Goal: Transaction & Acquisition: Register for event/course

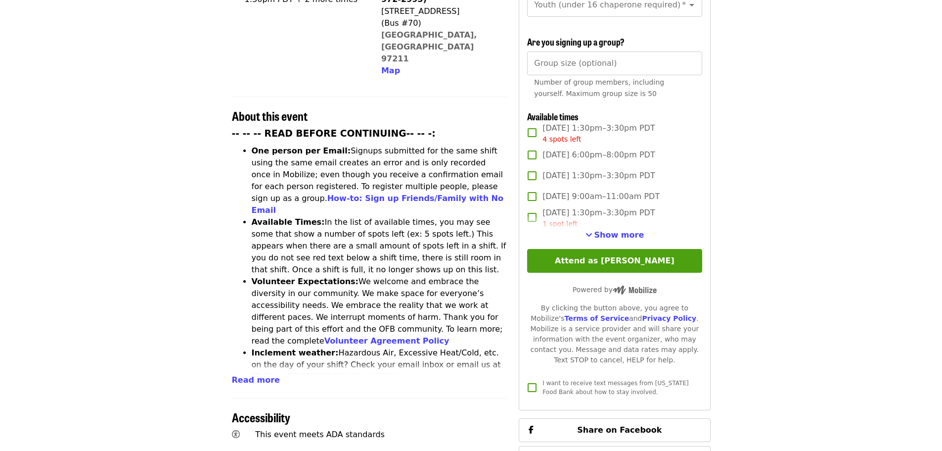
scroll to position [297, 0]
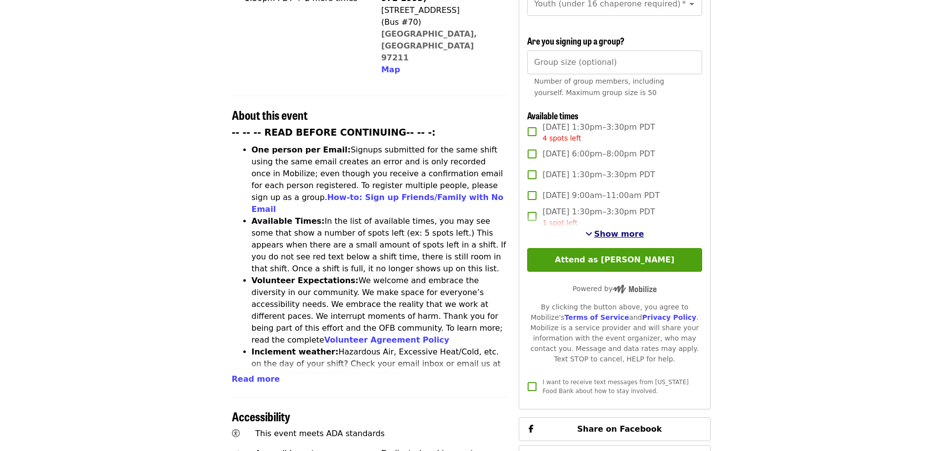
click at [610, 234] on span "Show more" at bounding box center [620, 233] width 50 height 9
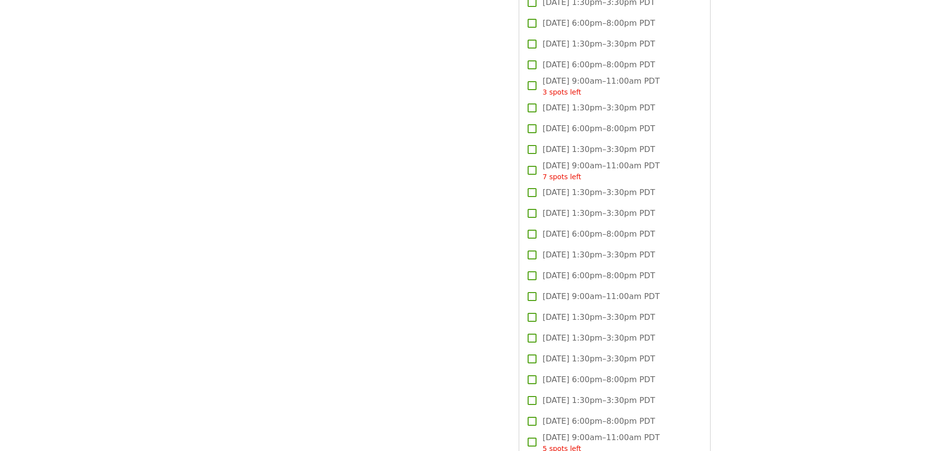
scroll to position [1335, 0]
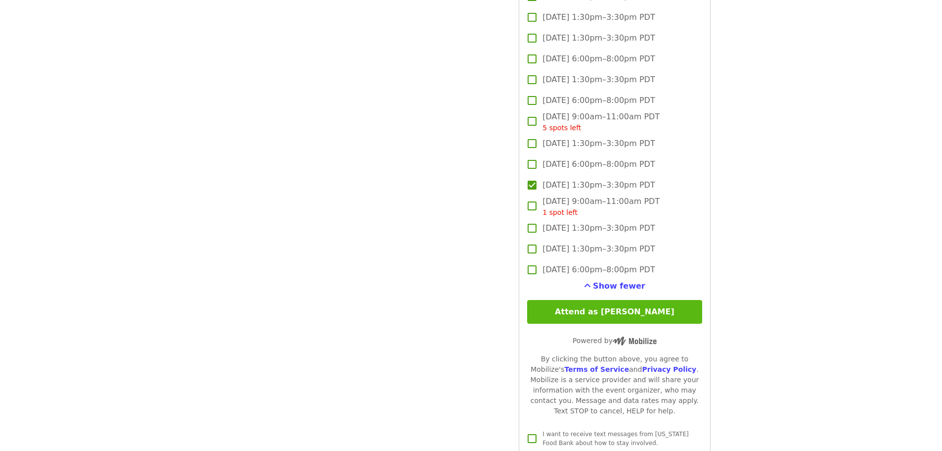
click at [654, 303] on button "Attend as [PERSON_NAME]" at bounding box center [614, 312] width 175 height 24
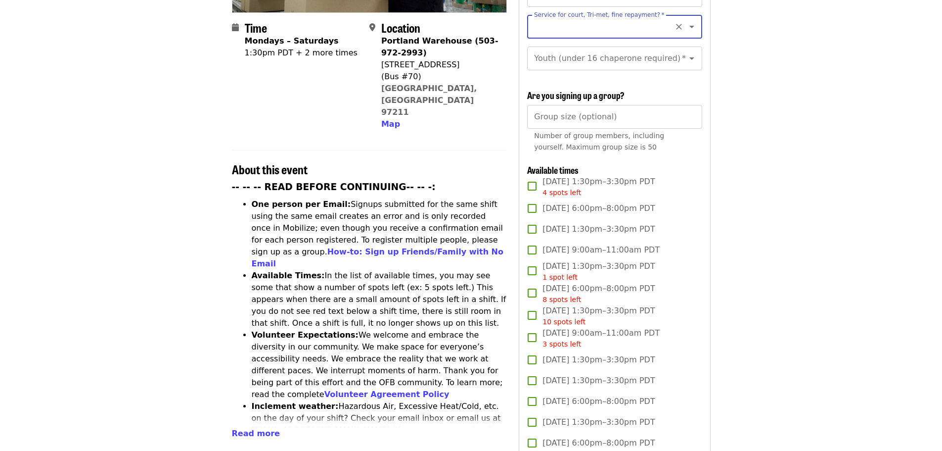
scroll to position [94, 0]
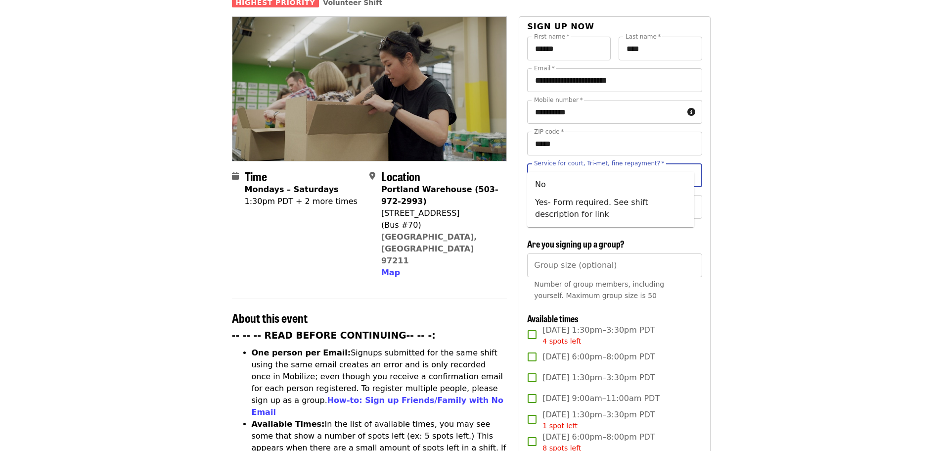
click at [588, 166] on input "Service for court, Tri-met, fine repayment?   *" at bounding box center [602, 175] width 135 height 19
click at [537, 188] on li "No" at bounding box center [610, 185] width 167 height 18
type input "**"
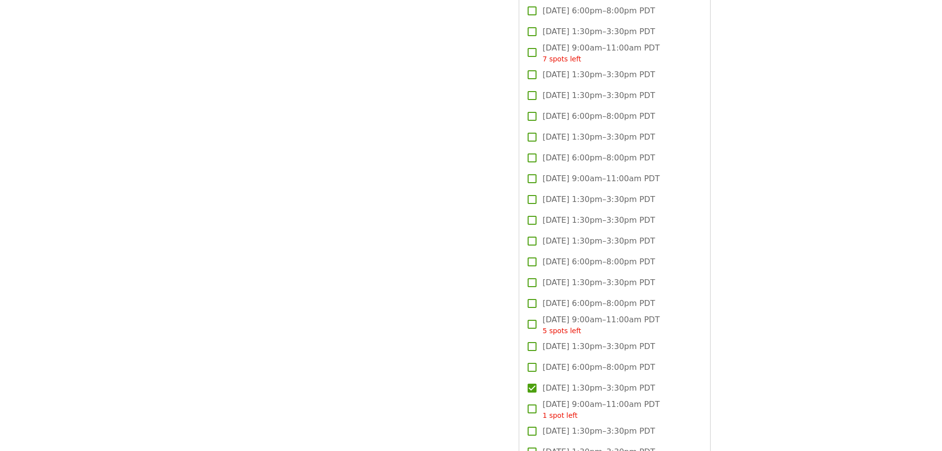
scroll to position [1627, 0]
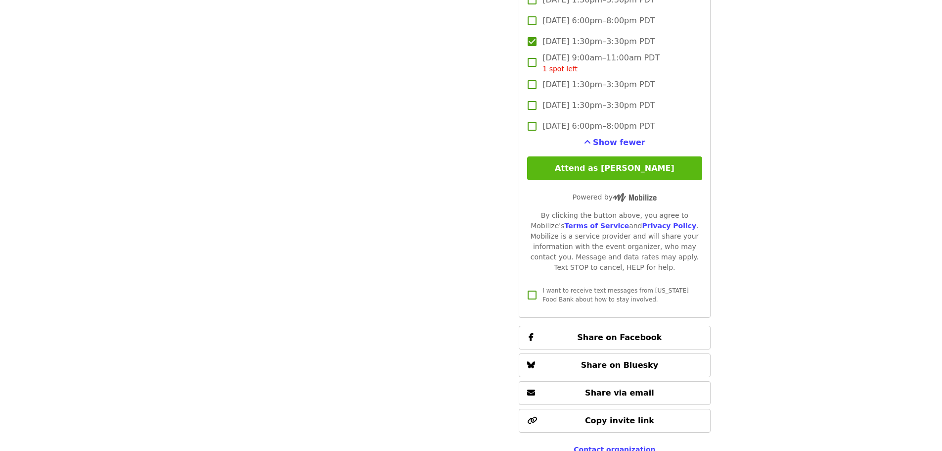
click at [654, 175] on button "Attend as [PERSON_NAME]" at bounding box center [614, 168] width 175 height 24
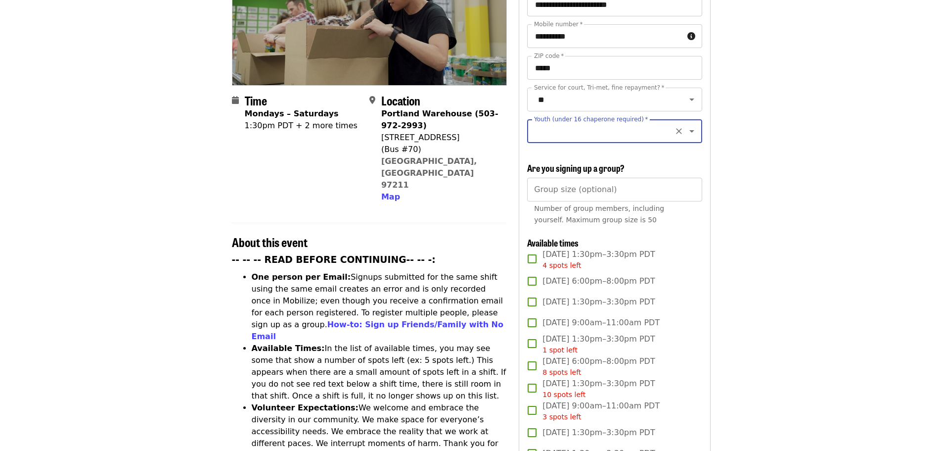
scroll to position [34, 0]
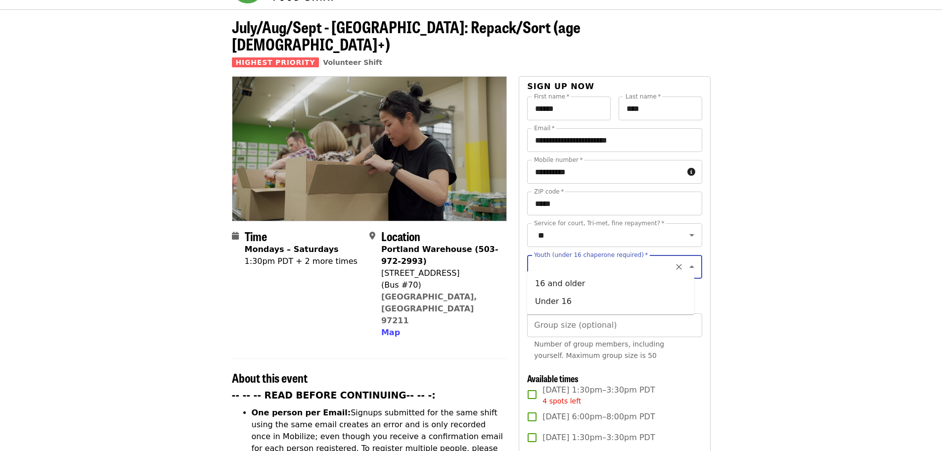
click at [612, 261] on input "Youth (under 16 chaperone required)   *" at bounding box center [602, 266] width 135 height 19
click at [543, 281] on li "16 and older" at bounding box center [610, 284] width 167 height 18
type input "**********"
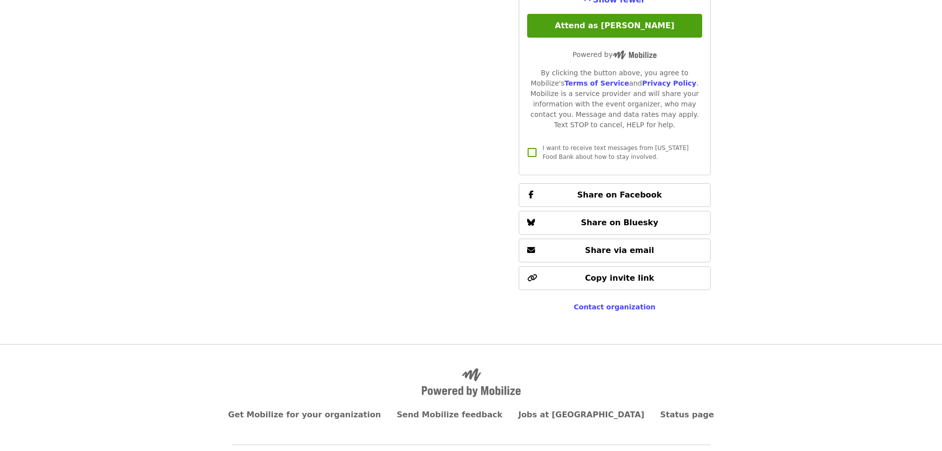
scroll to position [1777, 0]
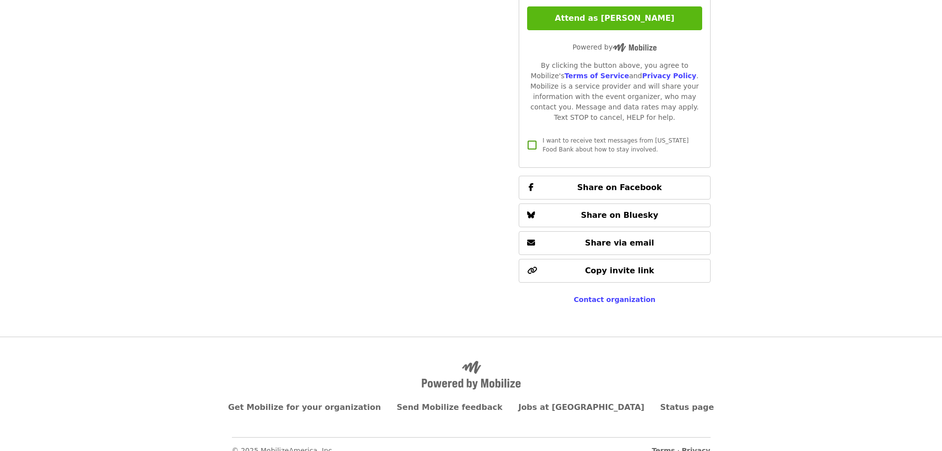
click at [649, 14] on button "Attend as [PERSON_NAME]" at bounding box center [614, 18] width 175 height 24
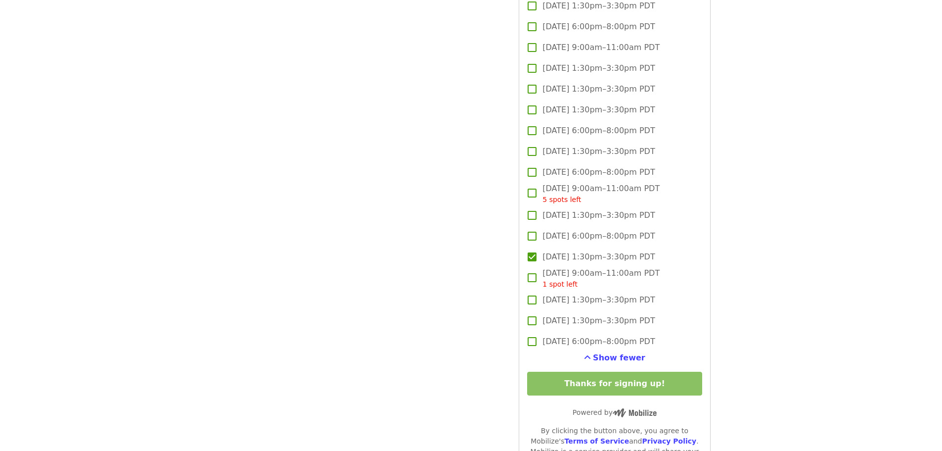
scroll to position [1453, 0]
